Goal: Information Seeking & Learning: Learn about a topic

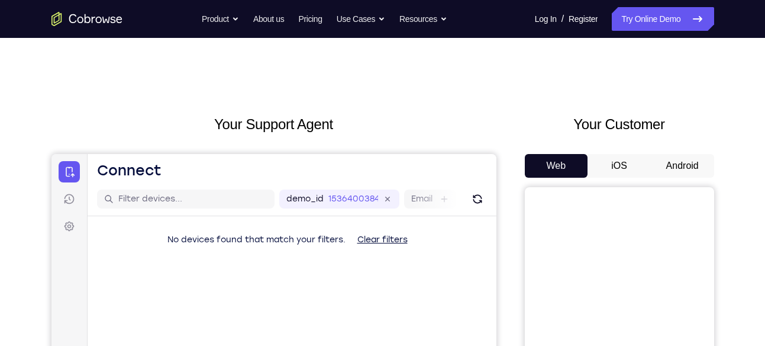
click at [665, 161] on button "Android" at bounding box center [682, 166] width 63 height 24
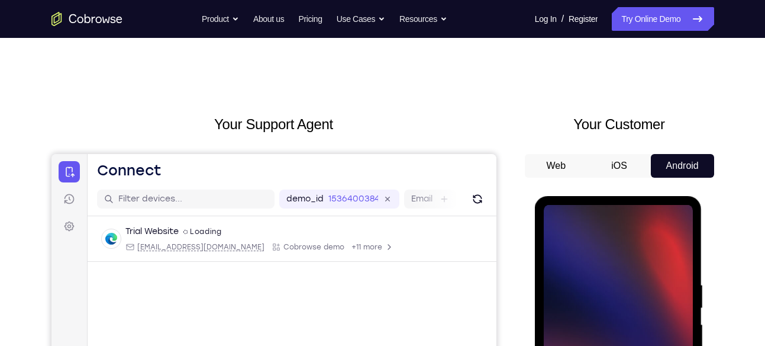
scroll to position [202, 0]
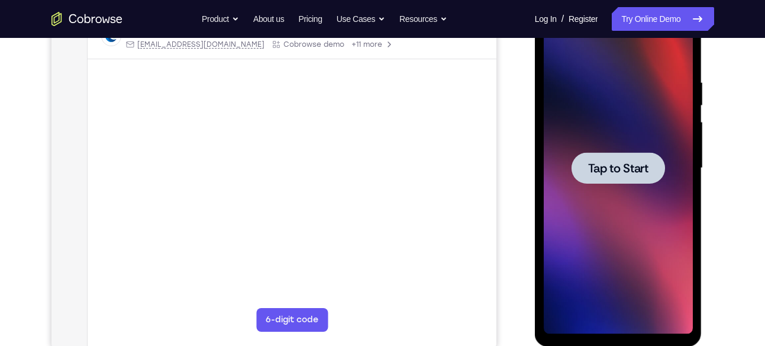
click at [601, 146] on div at bounding box center [618, 167] width 149 height 331
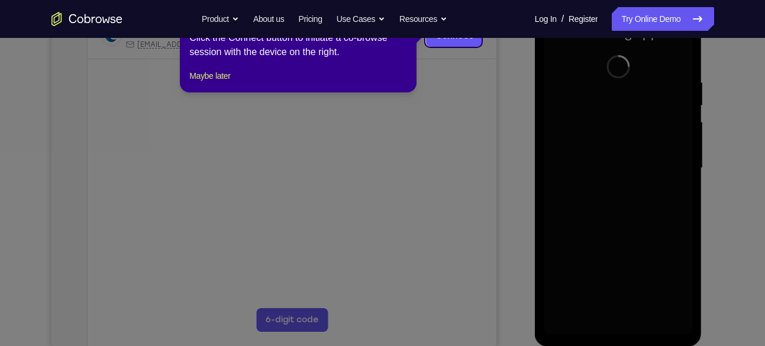
click at [242, 83] on footer "Maybe later" at bounding box center [298, 76] width 218 height 14
click at [230, 83] on button "Maybe later" at bounding box center [209, 76] width 41 height 14
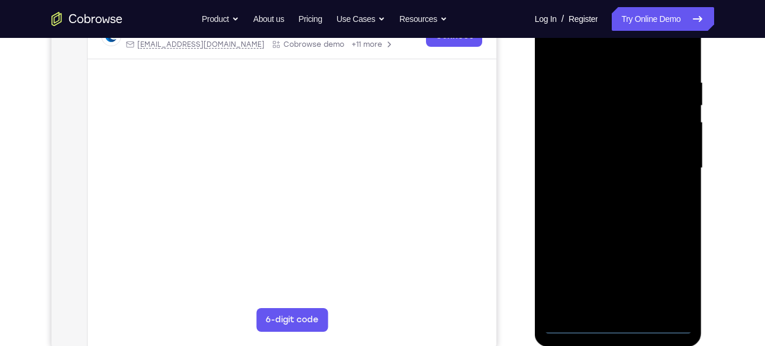
click at [620, 323] on div at bounding box center [618, 167] width 149 height 331
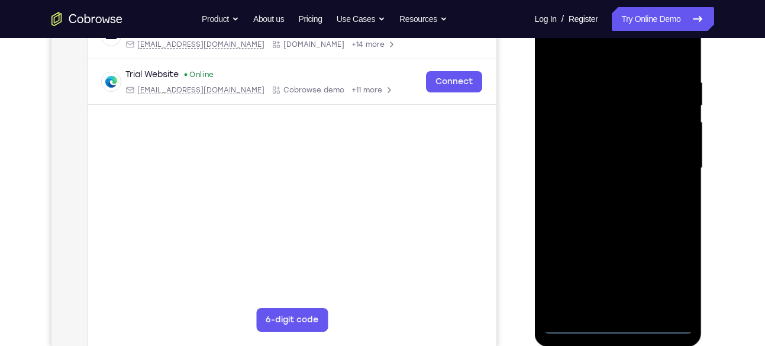
click at [671, 271] on div at bounding box center [618, 167] width 149 height 331
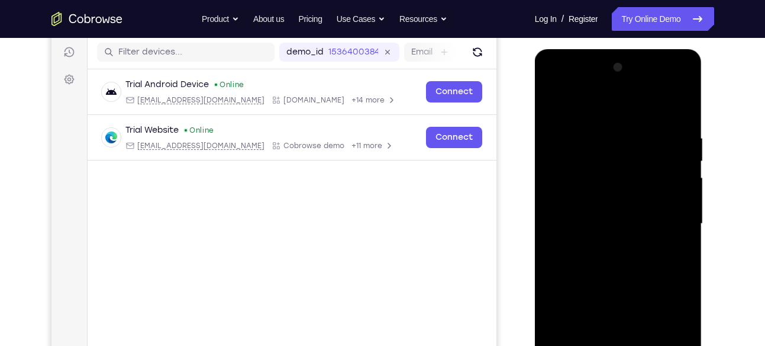
scroll to position [146, 0]
click at [586, 112] on div at bounding box center [618, 224] width 149 height 331
click at [664, 223] on div at bounding box center [618, 224] width 149 height 331
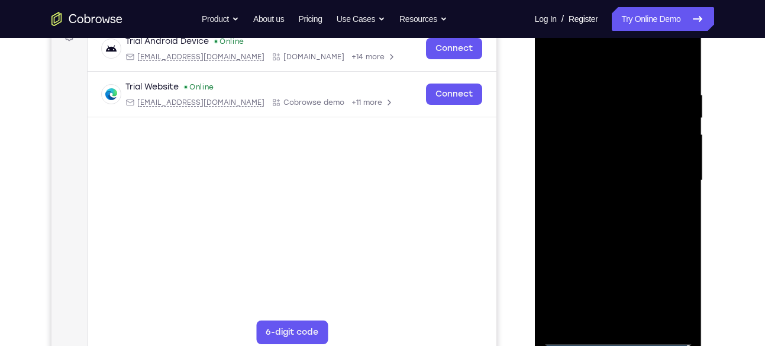
scroll to position [191, 0]
click at [603, 198] on div at bounding box center [618, 179] width 149 height 331
click at [584, 169] on div at bounding box center [618, 179] width 149 height 331
click at [585, 156] on div at bounding box center [618, 179] width 149 height 331
click at [565, 176] on div at bounding box center [618, 179] width 149 height 331
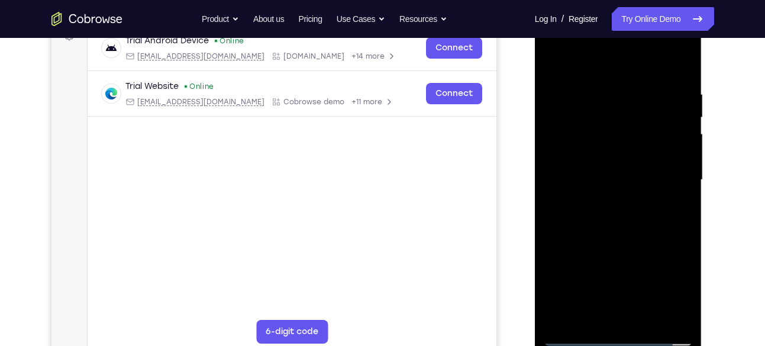
click at [561, 218] on div at bounding box center [618, 179] width 149 height 331
click at [594, 210] on div at bounding box center [618, 179] width 149 height 331
click at [684, 77] on div at bounding box center [618, 179] width 149 height 331
click at [685, 233] on div at bounding box center [618, 179] width 149 height 331
drag, startPoint x: 643, startPoint y: 230, endPoint x: 623, endPoint y: 170, distance: 63.3
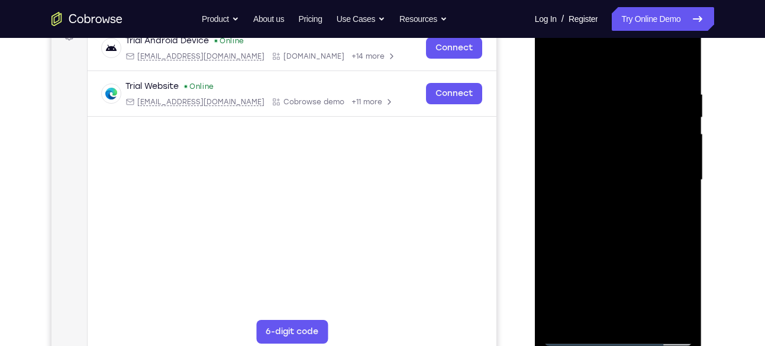
click at [623, 170] on div at bounding box center [618, 179] width 149 height 331
click at [553, 174] on div at bounding box center [618, 179] width 149 height 331
drag, startPoint x: 635, startPoint y: 253, endPoint x: 635, endPoint y: 216, distance: 36.7
click at [635, 216] on div at bounding box center [618, 179] width 149 height 331
click at [685, 314] on div at bounding box center [618, 179] width 149 height 331
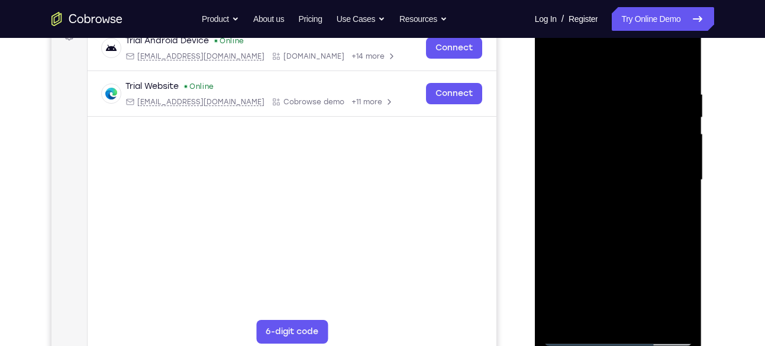
click at [687, 301] on div at bounding box center [618, 179] width 149 height 331
click at [682, 145] on div at bounding box center [618, 179] width 149 height 331
drag, startPoint x: 606, startPoint y: 246, endPoint x: 598, endPoint y: 129, distance: 116.9
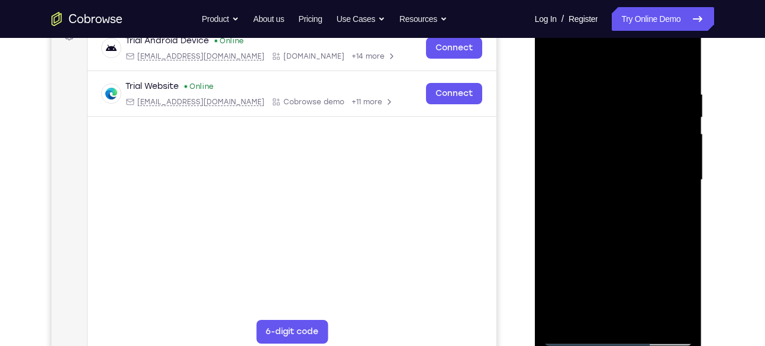
click at [598, 129] on div at bounding box center [618, 179] width 149 height 331
drag, startPoint x: 609, startPoint y: 221, endPoint x: 604, endPoint y: 117, distance: 104.3
click at [604, 117] on div at bounding box center [618, 179] width 149 height 331
click at [645, 320] on div at bounding box center [618, 179] width 149 height 331
click at [606, 233] on div at bounding box center [618, 179] width 149 height 331
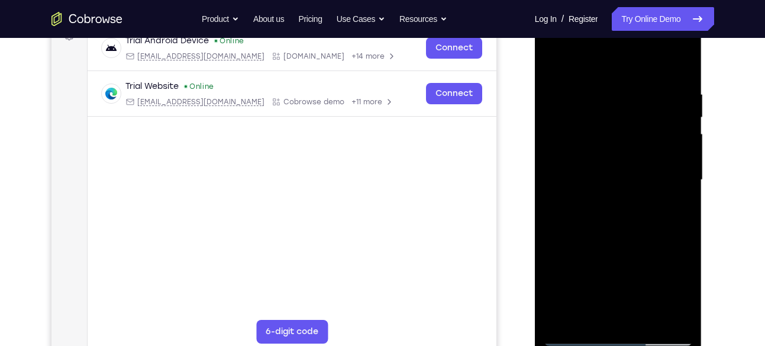
click at [645, 200] on div at bounding box center [618, 179] width 149 height 331
click at [551, 60] on div at bounding box center [618, 179] width 149 height 331
click at [623, 168] on div at bounding box center [618, 179] width 149 height 331
drag, startPoint x: 627, startPoint y: 144, endPoint x: 639, endPoint y: 218, distance: 75.6
click at [639, 218] on div at bounding box center [618, 179] width 149 height 331
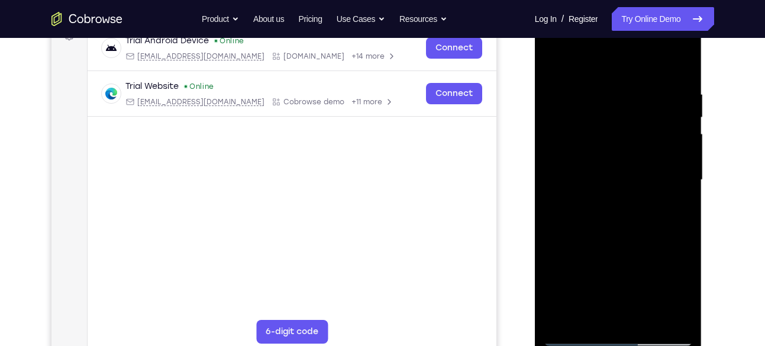
drag, startPoint x: 666, startPoint y: 92, endPoint x: 673, endPoint y: 182, distance: 90.3
click at [673, 182] on div at bounding box center [618, 179] width 149 height 331
drag, startPoint x: 673, startPoint y: 231, endPoint x: 623, endPoint y: -2, distance: 238.0
click at [623, 5] on html "Online web based iOS Simulators and Android Emulators. Run iPhone, iPad, Mobile…" at bounding box center [619, 182] width 169 height 355
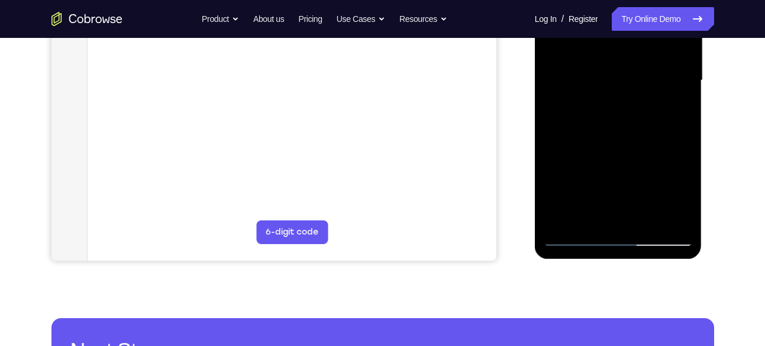
scroll to position [292, 0]
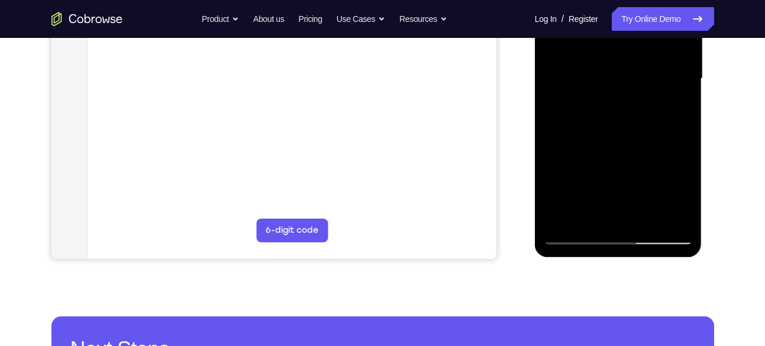
click at [600, 221] on div at bounding box center [618, 78] width 149 height 331
click at [669, 111] on div at bounding box center [618, 78] width 149 height 331
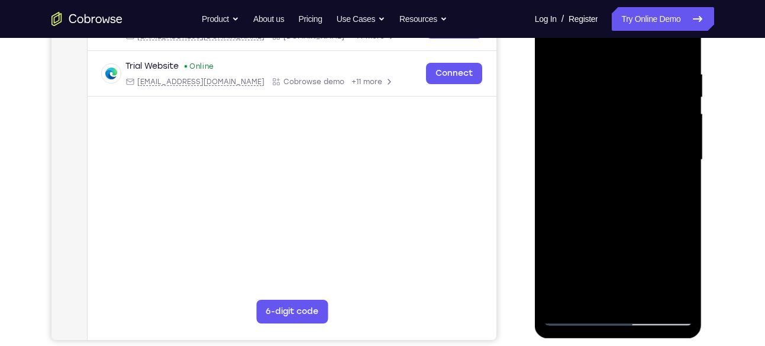
scroll to position [204, 0]
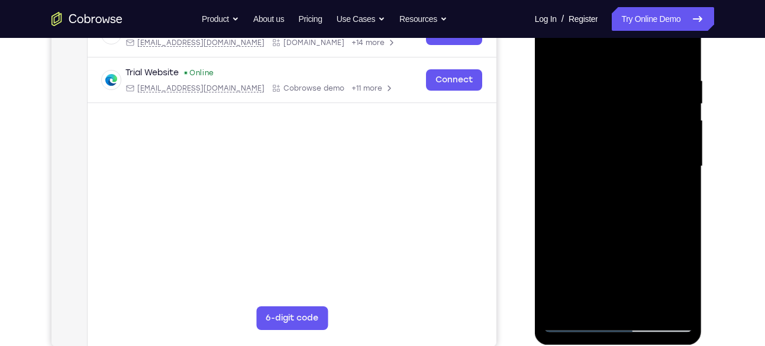
click at [551, 46] on div at bounding box center [618, 166] width 149 height 331
click at [555, 46] on div at bounding box center [618, 166] width 149 height 331
click at [682, 43] on div at bounding box center [618, 166] width 149 height 331
drag, startPoint x: 624, startPoint y: 134, endPoint x: 630, endPoint y: 183, distance: 49.5
click at [630, 183] on div at bounding box center [618, 166] width 149 height 331
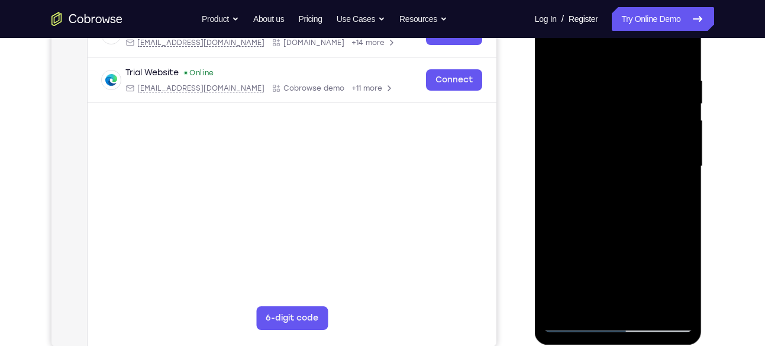
click at [639, 63] on div at bounding box center [618, 166] width 149 height 331
click at [586, 64] on div at bounding box center [618, 166] width 149 height 331
click at [550, 51] on div at bounding box center [618, 166] width 149 height 331
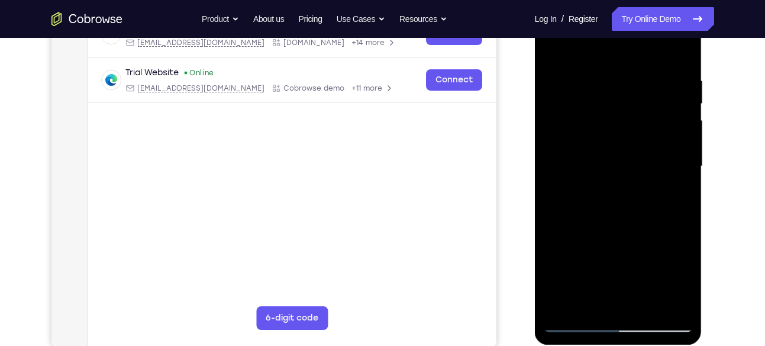
drag, startPoint x: 668, startPoint y: 86, endPoint x: 593, endPoint y: 88, distance: 74.6
click at [593, 88] on div at bounding box center [618, 166] width 149 height 331
drag, startPoint x: 635, startPoint y: 75, endPoint x: 713, endPoint y: 80, distance: 78.3
click at [704, 80] on html "Online web based iOS Simulators and Android Emulators. Run iPhone, iPad, Mobile…" at bounding box center [619, 169] width 169 height 355
click at [590, 60] on div at bounding box center [618, 166] width 149 height 331
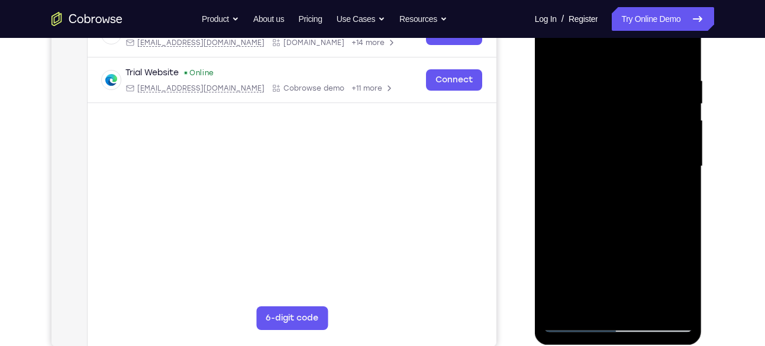
click at [680, 51] on div at bounding box center [618, 166] width 149 height 331
drag, startPoint x: 601, startPoint y: 201, endPoint x: 595, endPoint y: 110, distance: 90.8
click at [595, 110] on div at bounding box center [618, 166] width 149 height 331
drag, startPoint x: 590, startPoint y: 210, endPoint x: 578, endPoint y: 95, distance: 116.1
click at [578, 95] on div at bounding box center [618, 166] width 149 height 331
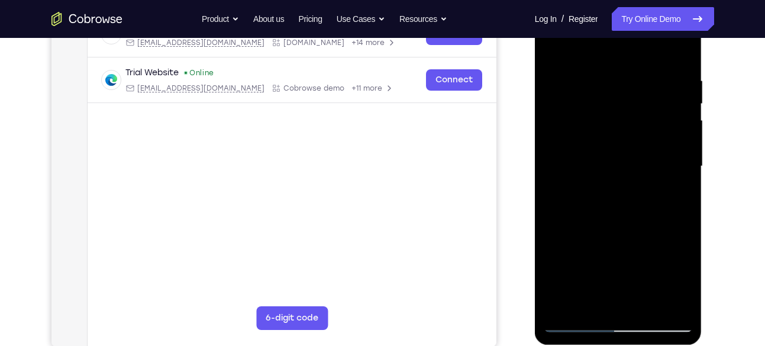
drag, startPoint x: 577, startPoint y: 225, endPoint x: 551, endPoint y: 113, distance: 114.7
click at [551, 113] on div at bounding box center [618, 166] width 149 height 331
drag, startPoint x: 577, startPoint y: 236, endPoint x: 554, endPoint y: 131, distance: 106.7
click at [554, 131] on div at bounding box center [618, 166] width 149 height 331
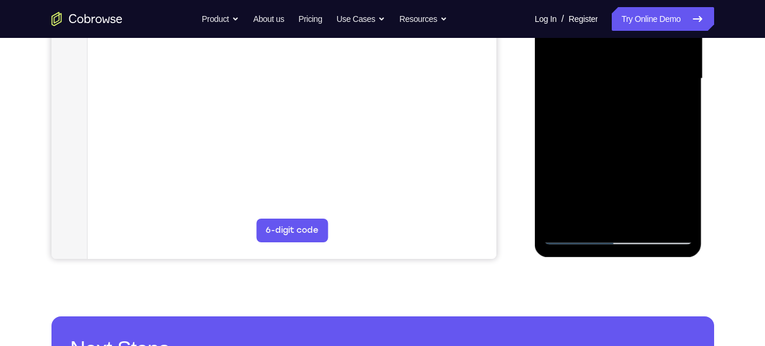
scroll to position [295, 0]
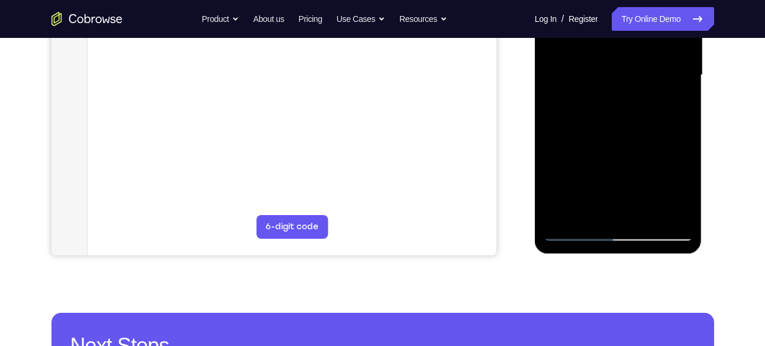
drag, startPoint x: 593, startPoint y: 185, endPoint x: 578, endPoint y: 44, distance: 141.1
click at [578, 44] on div at bounding box center [618, 74] width 149 height 331
drag, startPoint x: 579, startPoint y: 156, endPoint x: 567, endPoint y: 5, distance: 150.8
click at [567, 5] on div at bounding box center [618, 74] width 149 height 331
drag, startPoint x: 571, startPoint y: 168, endPoint x: 543, endPoint y: 103, distance: 70.6
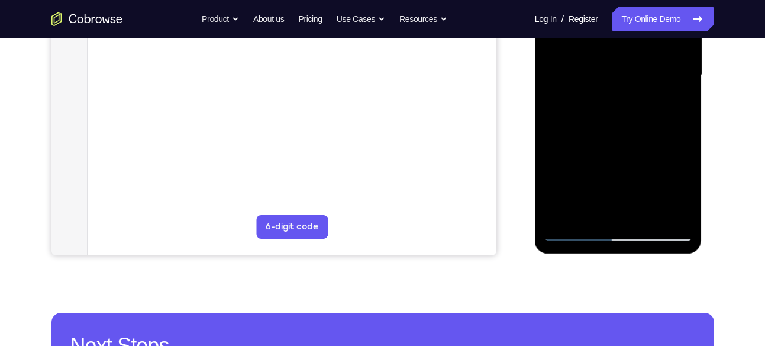
click at [544, 103] on div at bounding box center [618, 74] width 149 height 331
drag, startPoint x: 561, startPoint y: 89, endPoint x: 553, endPoint y: 15, distance: 74.5
click at [553, 15] on div at bounding box center [618, 74] width 149 height 331
drag, startPoint x: 578, startPoint y: 118, endPoint x: 563, endPoint y: 27, distance: 92.3
click at [563, 27] on div at bounding box center [618, 74] width 149 height 331
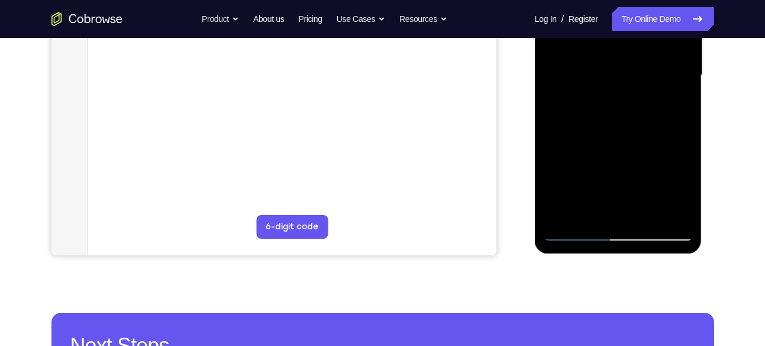
drag, startPoint x: 574, startPoint y: 136, endPoint x: 555, endPoint y: -8, distance: 145.0
click at [555, 0] on div at bounding box center [618, 74] width 149 height 331
drag, startPoint x: 571, startPoint y: 141, endPoint x: 559, endPoint y: 16, distance: 126.0
click at [559, 16] on div at bounding box center [618, 74] width 149 height 331
click at [569, 79] on div at bounding box center [618, 74] width 149 height 331
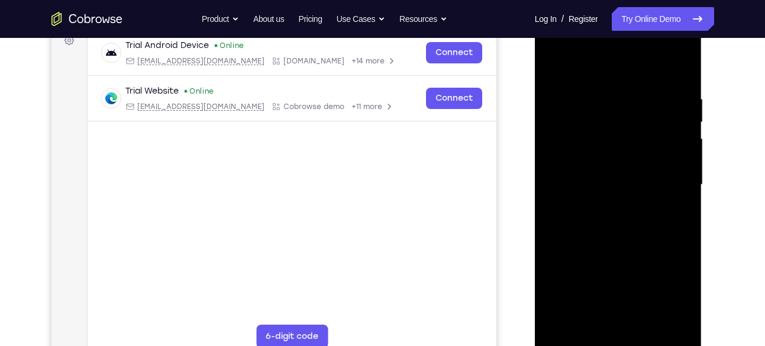
scroll to position [185, 0]
click at [556, 61] on div at bounding box center [618, 185] width 149 height 331
drag, startPoint x: 604, startPoint y: 191, endPoint x: 559, endPoint y: -1, distance: 197.4
click at [559, 11] on html "Online web based iOS Simulators and Android Emulators. Run iPhone, iPad, Mobile…" at bounding box center [619, 188] width 169 height 355
drag, startPoint x: 550, startPoint y: 49, endPoint x: 542, endPoint y: -14, distance: 62.8
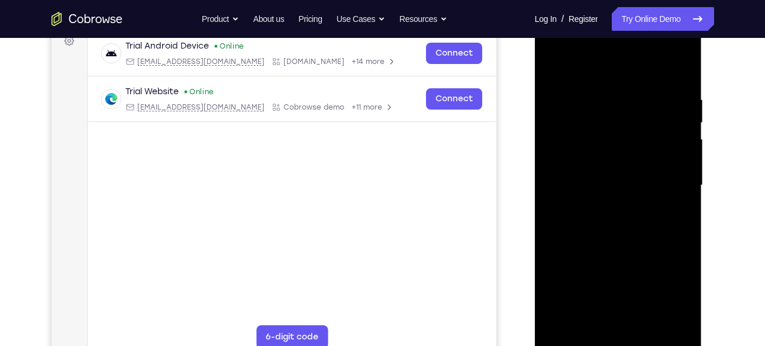
click at [542, 11] on html "Online web based iOS Simulators and Android Emulators. Run iPhone, iPad, Mobile…" at bounding box center [619, 188] width 169 height 355
drag, startPoint x: 558, startPoint y: 91, endPoint x: 548, endPoint y: -2, distance: 94.1
click at [548, 11] on html "Online web based iOS Simulators and Android Emulators. Run iPhone, iPad, Mobile…" at bounding box center [619, 188] width 169 height 355
drag, startPoint x: 607, startPoint y: 211, endPoint x: 571, endPoint y: 56, distance: 158.8
click at [571, 56] on div at bounding box center [618, 185] width 149 height 331
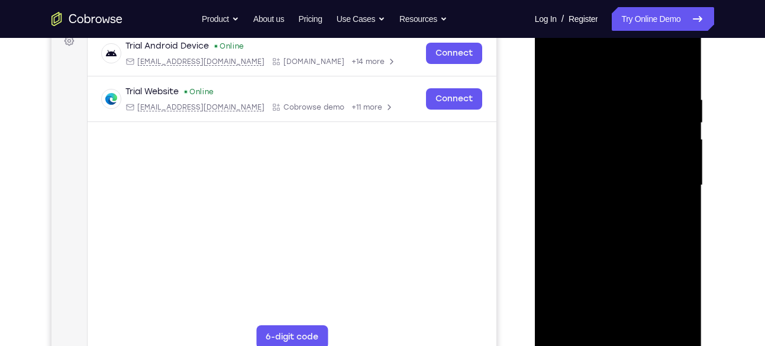
drag, startPoint x: 600, startPoint y: 252, endPoint x: 560, endPoint y: 98, distance: 159.1
click at [560, 98] on div at bounding box center [618, 185] width 149 height 331
drag, startPoint x: 553, startPoint y: 106, endPoint x: 553, endPoint y: 90, distance: 16.0
click at [553, 90] on div at bounding box center [618, 185] width 149 height 331
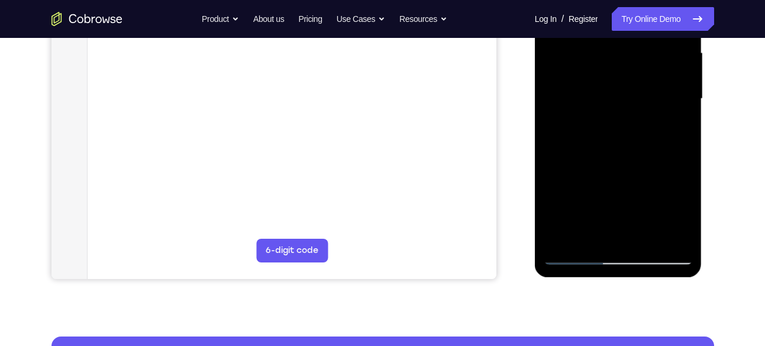
scroll to position [272, 0]
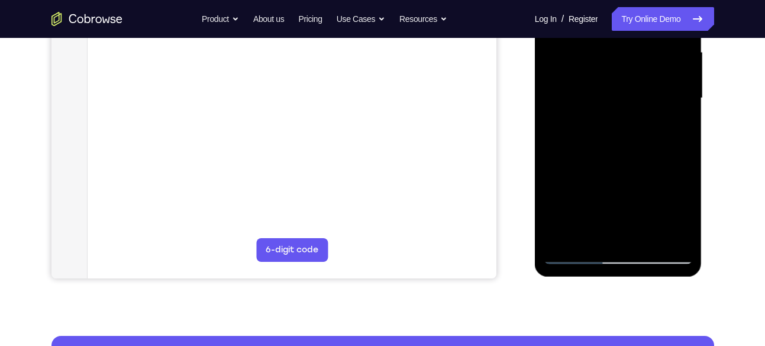
click at [565, 233] on div at bounding box center [618, 98] width 149 height 331
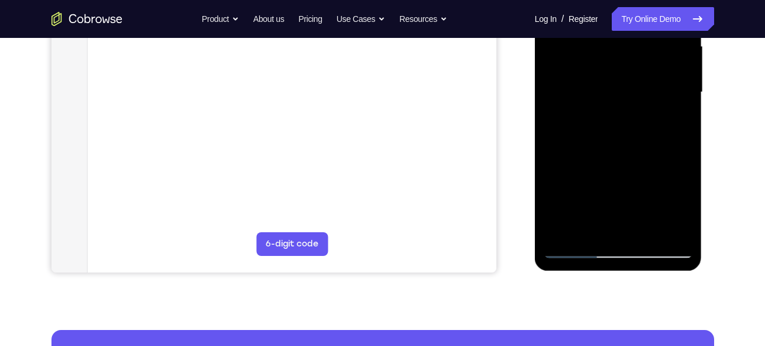
scroll to position [279, 0]
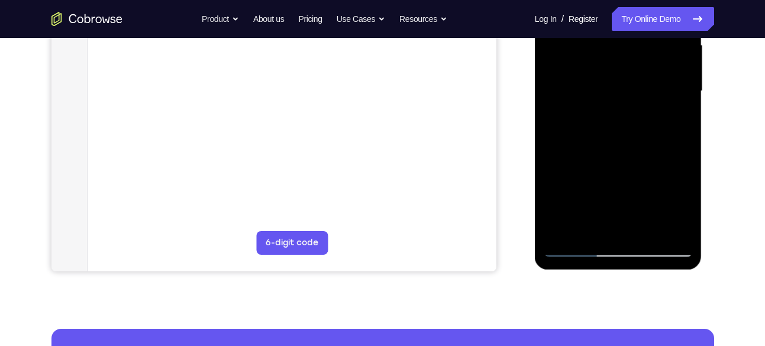
click at [641, 227] on div at bounding box center [618, 90] width 149 height 331
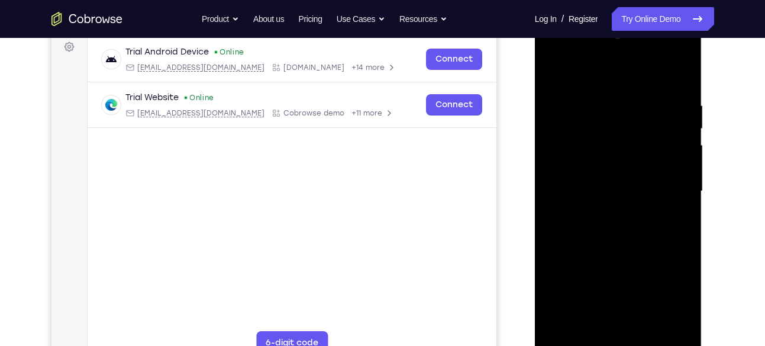
scroll to position [179, 0]
click at [560, 74] on div at bounding box center [618, 191] width 149 height 331
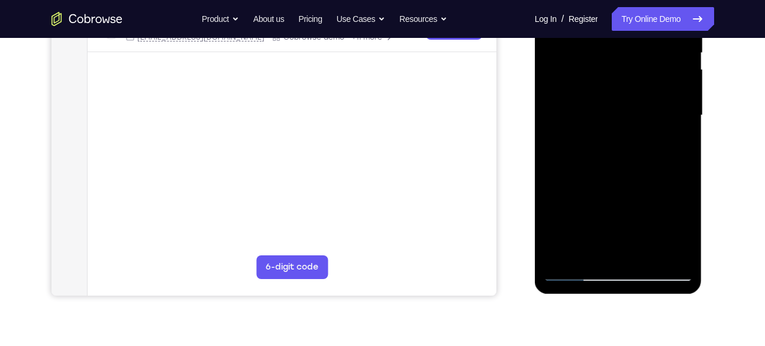
scroll to position [268, 0]
